Goal: Task Accomplishment & Management: Use online tool/utility

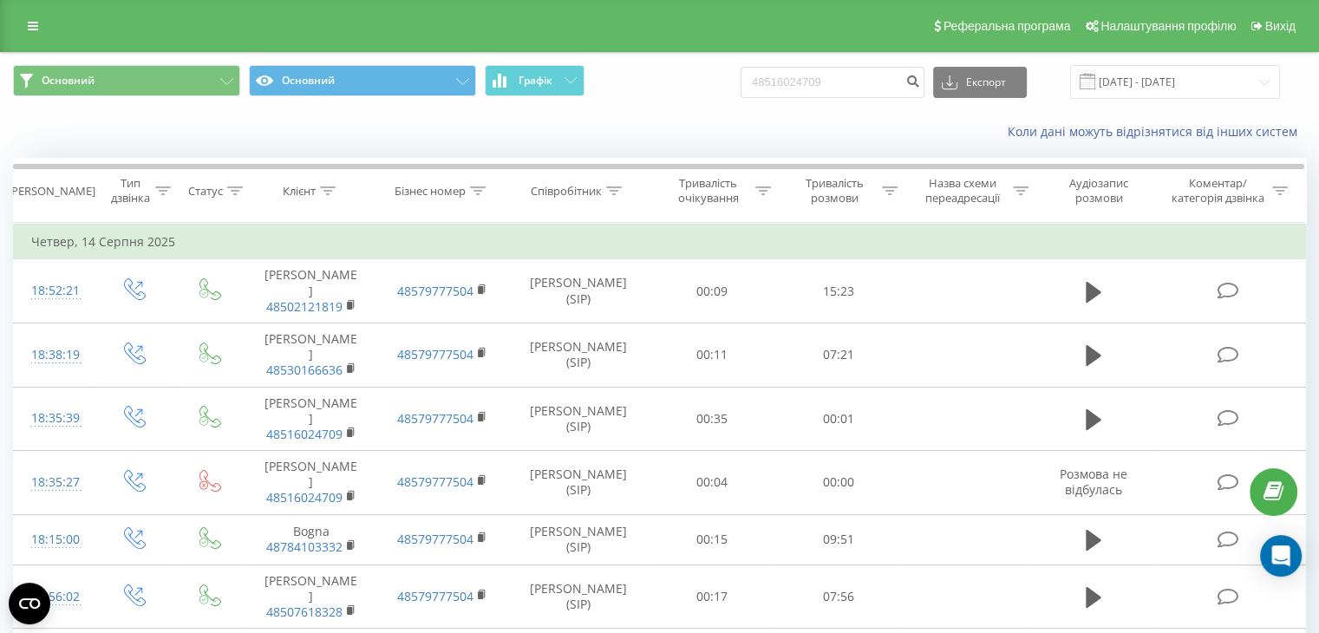
click at [37, 22] on icon at bounding box center [33, 26] width 10 height 12
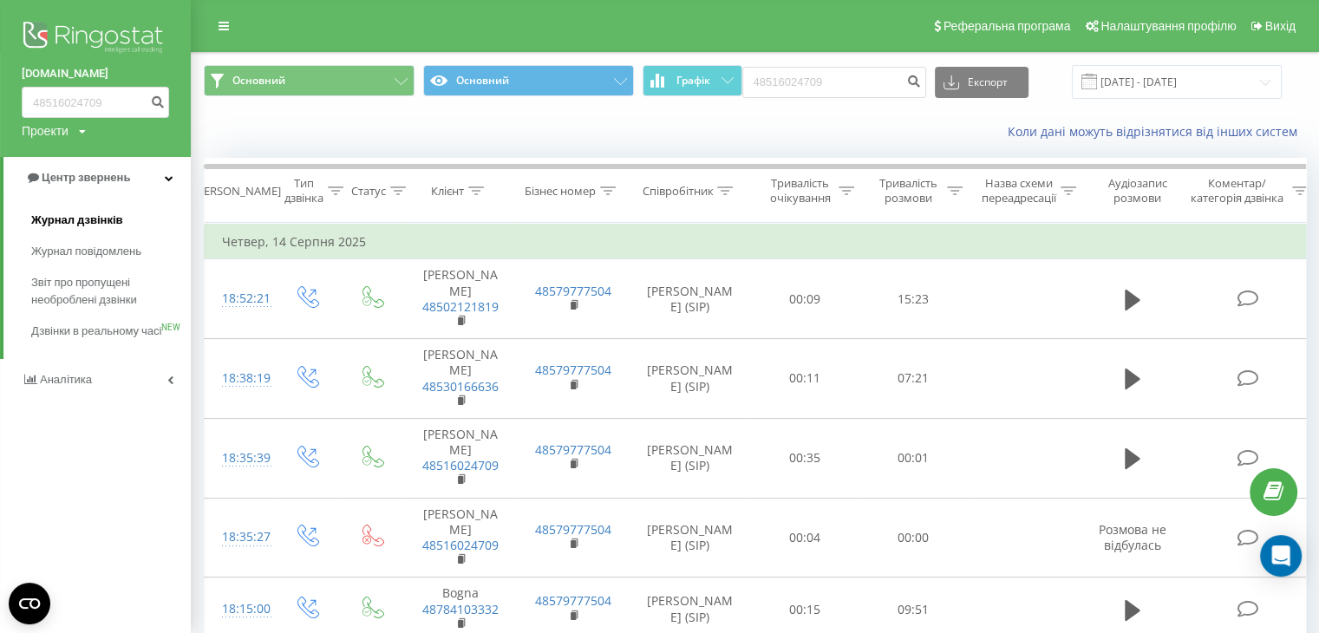
click at [88, 220] on span "Журнал дзвінків" at bounding box center [77, 220] width 92 height 17
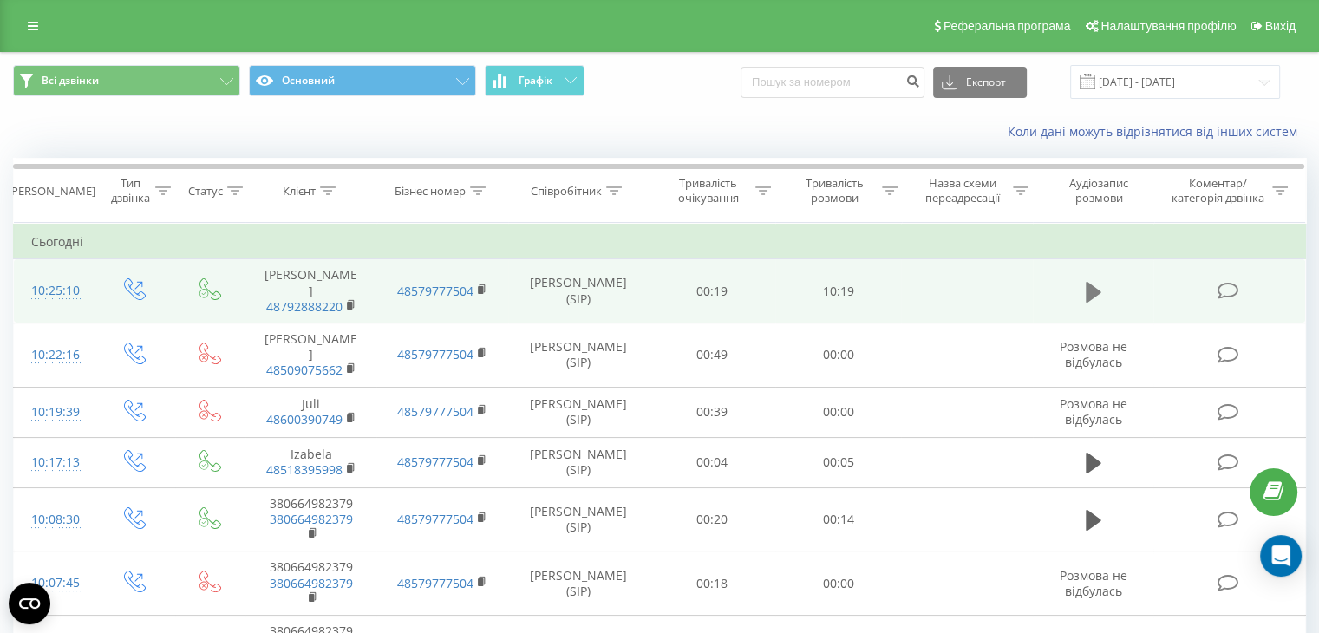
click at [1082, 282] on button at bounding box center [1093, 292] width 26 height 26
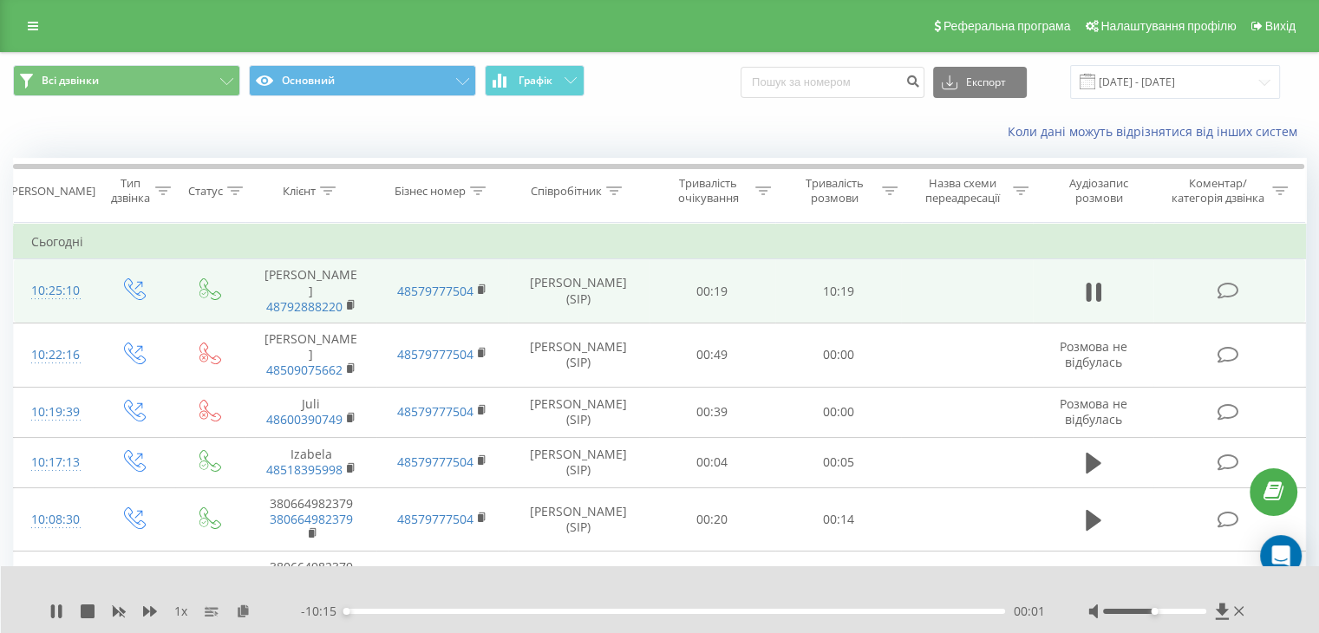
click at [362, 611] on div "00:01" at bounding box center [675, 611] width 660 height 5
click at [369, 611] on div "00:16" at bounding box center [675, 611] width 660 height 5
click at [378, 611] on div "00:24" at bounding box center [675, 611] width 660 height 5
click at [371, 609] on div "00:33" at bounding box center [675, 611] width 660 height 5
click at [58, 608] on icon at bounding box center [59, 611] width 3 height 14
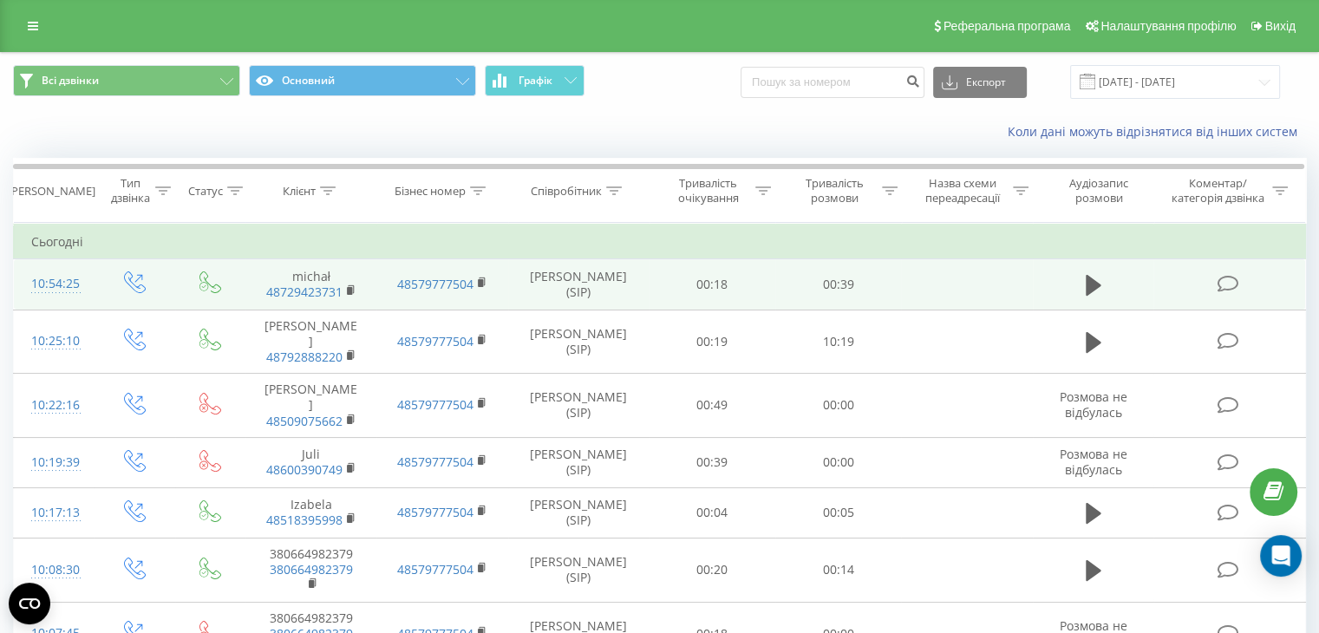
click at [1016, 291] on td at bounding box center [966, 284] width 131 height 50
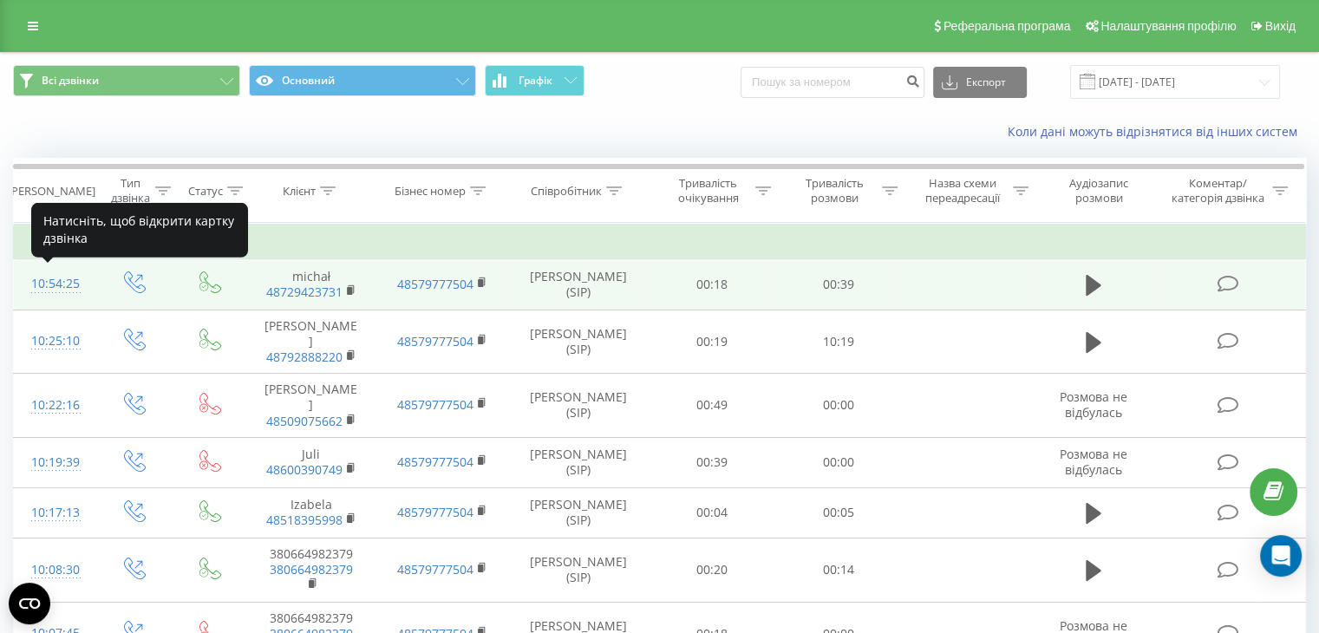
click at [31, 280] on div "10:54:25" at bounding box center [54, 284] width 46 height 34
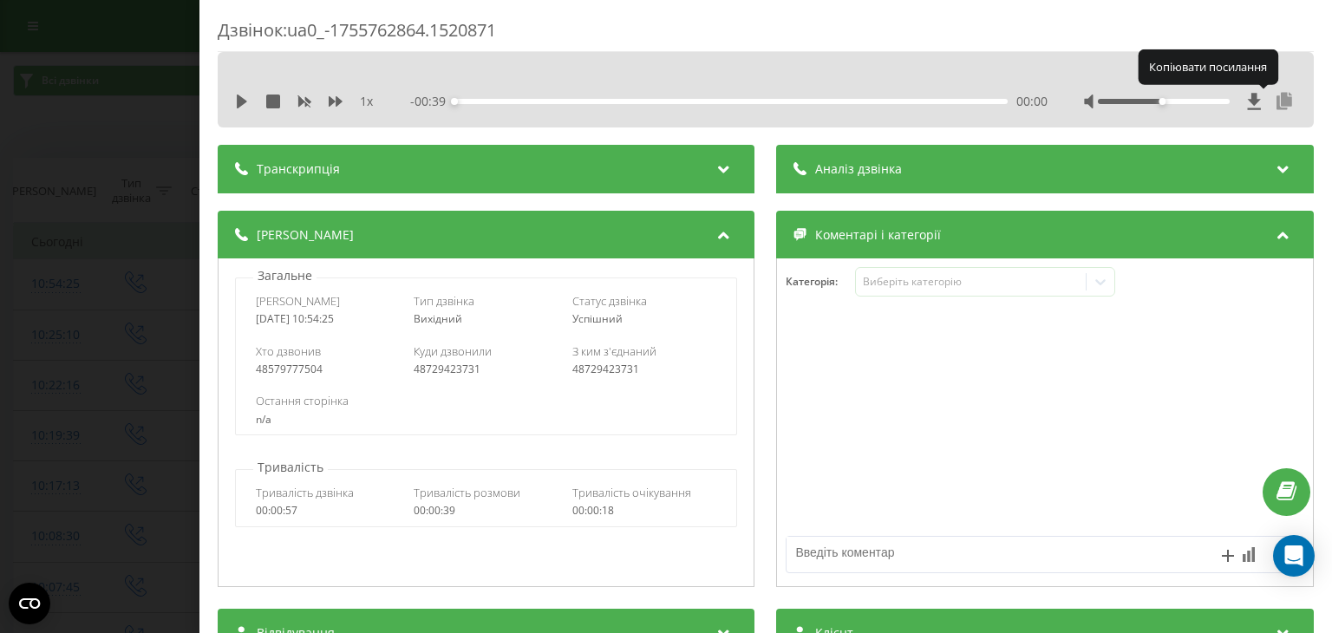
click at [1279, 98] on icon at bounding box center [1284, 101] width 21 height 17
